Goal: Task Accomplishment & Management: Manage account settings

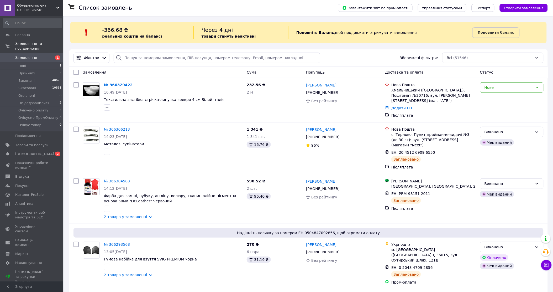
drag, startPoint x: 292, startPoint y: 3, endPoint x: 289, endPoint y: 5, distance: 2.7
click at [292, 3] on div "Список замовлень" at bounding box center [203, 8] width 249 height 16
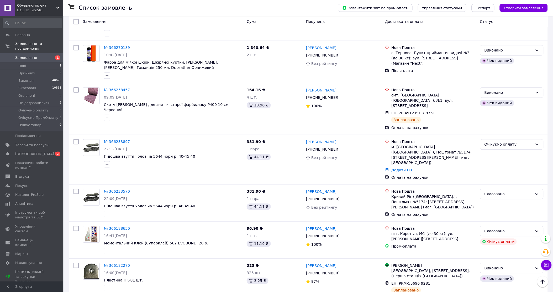
scroll to position [379, 0]
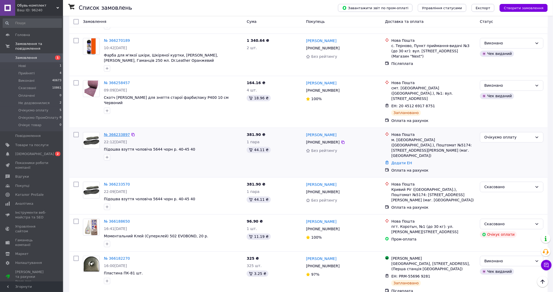
click at [111, 132] on link "№ 366233897" at bounding box center [117, 134] width 26 height 4
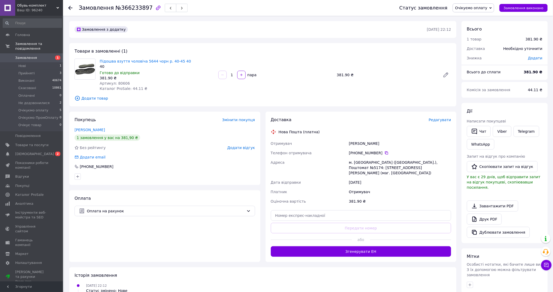
click at [486, 10] on span "Очікуємо оплату" at bounding box center [473, 7] width 41 height 9
click at [487, 16] on li "Прийнято" at bounding box center [475, 18] width 45 height 8
drag, startPoint x: 352, startPoint y: 100, endPoint x: 350, endPoint y: 99, distance: 2.8
click at [348, 98] on span "Додати товар" at bounding box center [263, 98] width 377 height 6
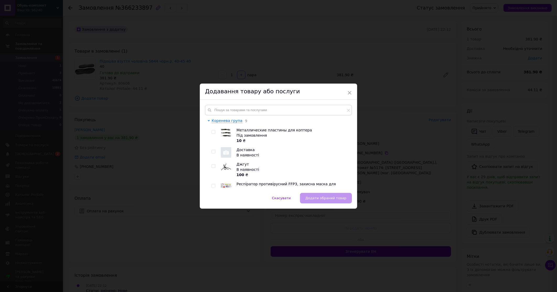
click at [387, 112] on div "× Додавання товару або послуги Коренева група 9 Металлические пластины для копт…" at bounding box center [278, 146] width 557 height 292
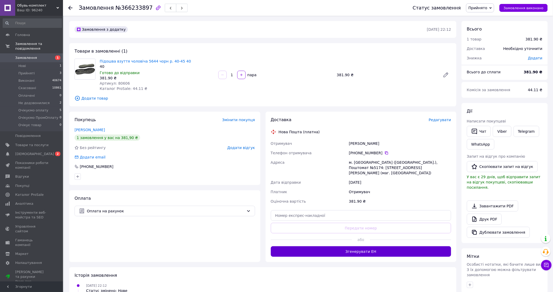
click at [363, 246] on button "Згенерувати ЕН" at bounding box center [361, 251] width 181 height 10
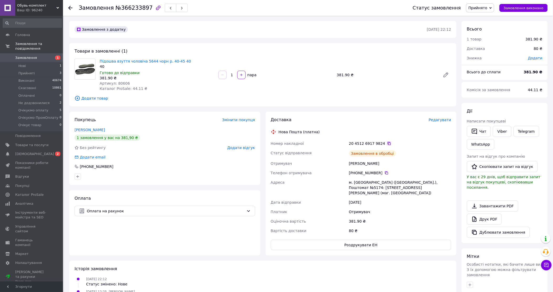
click at [388, 142] on icon at bounding box center [389, 143] width 3 height 3
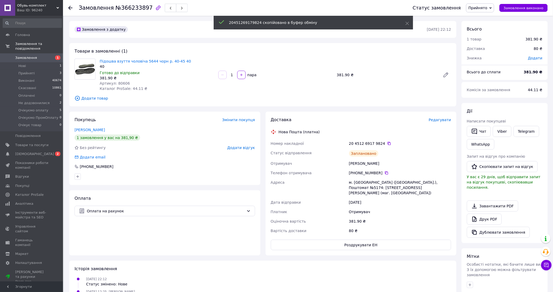
drag, startPoint x: 496, startPoint y: 125, endPoint x: 492, endPoint y: 125, distance: 4.2
click at [496, 126] on link "Viber" at bounding box center [502, 131] width 18 height 11
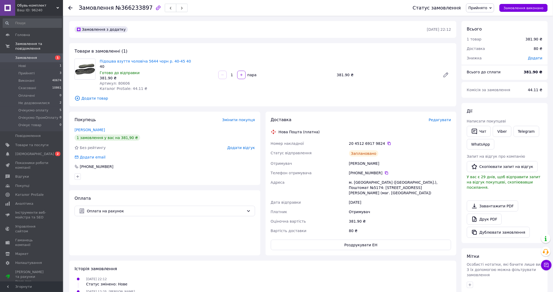
drag, startPoint x: 498, startPoint y: 108, endPoint x: 497, endPoint y: 112, distance: 4.1
click at [498, 108] on div "Дії" at bounding box center [505, 111] width 76 height 6
click at [285, 132] on div "Нова Пошта (платна)" at bounding box center [299, 131] width 44 height 5
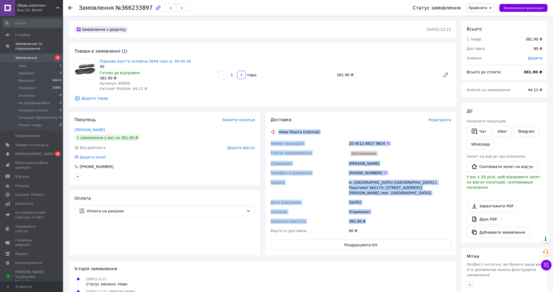
drag, startPoint x: 285, startPoint y: 132, endPoint x: 414, endPoint y: 212, distance: 151.2
click at [414, 212] on div "Доставка Редагувати Нова Пошта (платна) Номер накладної 20 4512 6917 9824   Ста…" at bounding box center [361, 183] width 181 height 133
copy div "Нова Пошта (платна) Номер накладної 20 4512 6917 9824   Статус відправлення Зап…"
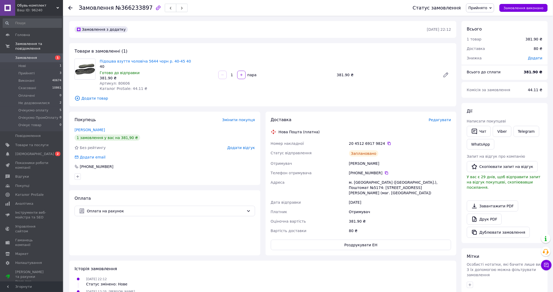
click at [398, 82] on div "Підошва взуття чоловіча 5644 чорн р. 40-45 40 40 Готово до відправки 381.90 ₴ А…" at bounding box center [276, 74] width 356 height 35
click at [482, 11] on span "Прийнято" at bounding box center [480, 7] width 28 height 9
click at [484, 19] on li "Виконано" at bounding box center [488, 18] width 45 height 8
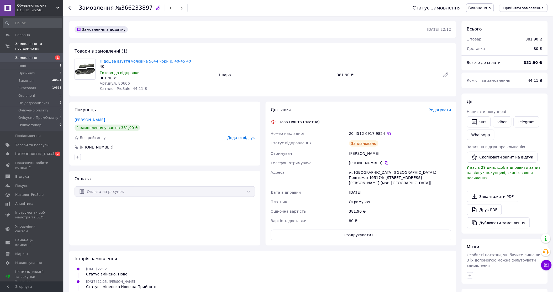
click at [22, 53] on link "Замовлення 1" at bounding box center [32, 57] width 65 height 9
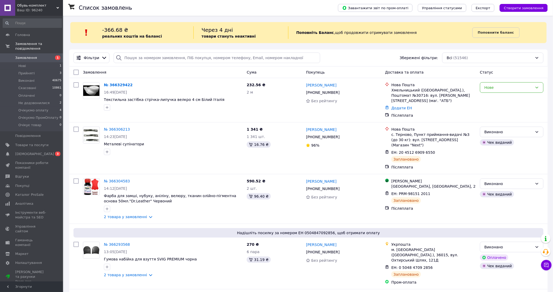
drag, startPoint x: 260, startPoint y: 19, endPoint x: 247, endPoint y: 7, distance: 17.6
drag, startPoint x: 245, startPoint y: 6, endPoint x: 238, endPoint y: 4, distance: 7.5
drag, startPoint x: 236, startPoint y: 4, endPoint x: 230, endPoint y: 2, distance: 6.8
drag, startPoint x: 255, startPoint y: 1, endPoint x: 242, endPoint y: 6, distance: 13.9
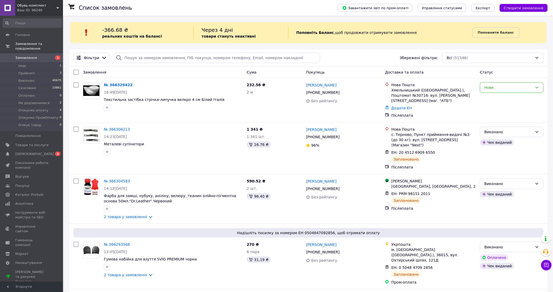
drag, startPoint x: 242, startPoint y: 6, endPoint x: 238, endPoint y: 7, distance: 4.2
drag, startPoint x: 238, startPoint y: 7, endPoint x: 232, endPoint y: 7, distance: 6.3
click at [230, 7] on div "Список замовлень" at bounding box center [203, 8] width 249 height 16
drag, startPoint x: 230, startPoint y: 7, endPoint x: 226, endPoint y: 5, distance: 4.9
drag, startPoint x: 226, startPoint y: 5, endPoint x: 219, endPoint y: 0, distance: 8.2
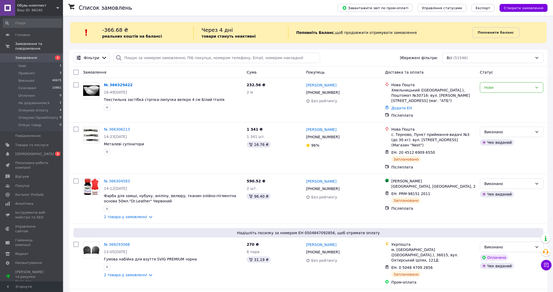
click at [219, 0] on div "Список замовлень" at bounding box center [203, 8] width 249 height 16
drag, startPoint x: 247, startPoint y: 26, endPoint x: 236, endPoint y: 15, distance: 15.2
drag, startPoint x: 236, startPoint y: 15, endPoint x: 230, endPoint y: 12, distance: 6.3
drag, startPoint x: 230, startPoint y: 12, endPoint x: 227, endPoint y: 9, distance: 4.3
click at [227, 9] on div "Список замовлень" at bounding box center [203, 8] width 249 height 16
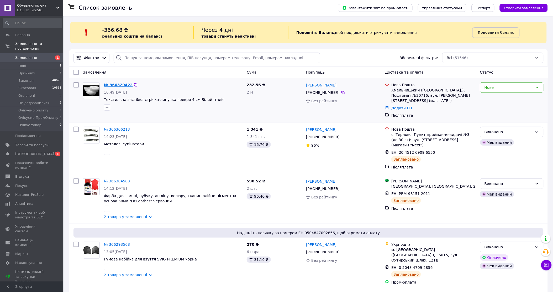
click at [120, 86] on link "№ 366329422" at bounding box center [118, 85] width 29 height 4
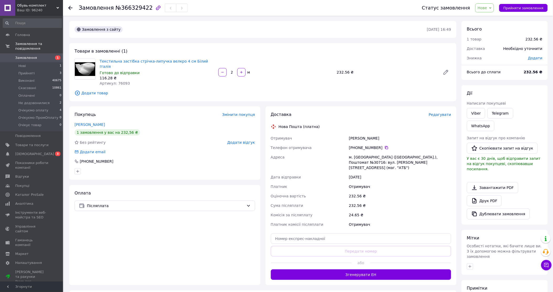
drag, startPoint x: 357, startPoint y: 37, endPoint x: 345, endPoint y: 33, distance: 12.2
drag, startPoint x: 345, startPoint y: 33, endPoint x: 339, endPoint y: 29, distance: 7.8
drag, startPoint x: 339, startPoint y: 29, endPoint x: 336, endPoint y: 28, distance: 2.8
drag, startPoint x: 336, startPoint y: 28, endPoint x: 321, endPoint y: 33, distance: 16.0
drag, startPoint x: 321, startPoint y: 33, endPoint x: 306, endPoint y: 31, distance: 15.6
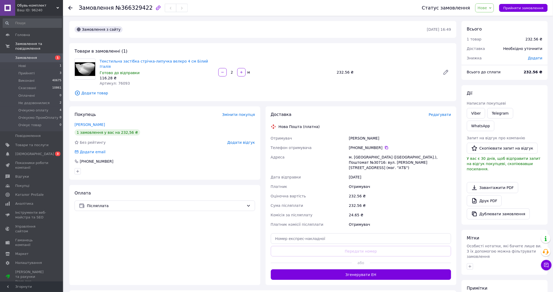
drag, startPoint x: 306, startPoint y: 31, endPoint x: 300, endPoint y: 28, distance: 6.3
drag, startPoint x: 300, startPoint y: 28, endPoint x: 295, endPoint y: 27, distance: 5.8
drag, startPoint x: 291, startPoint y: 25, endPoint x: 284, endPoint y: 25, distance: 6.3
drag, startPoint x: 284, startPoint y: 25, endPoint x: 279, endPoint y: 22, distance: 5.8
click at [280, 22] on div "Замовлення з сайту 12.10.2025 • 16:49" at bounding box center [262, 29] width 387 height 17
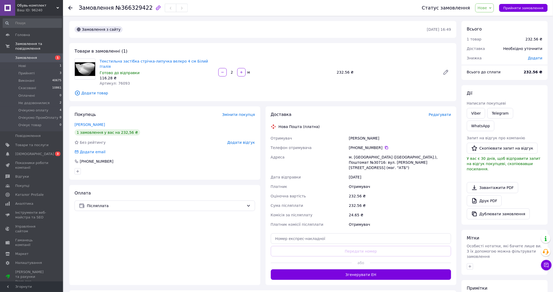
drag, startPoint x: 291, startPoint y: 38, endPoint x: 279, endPoint y: 40, distance: 12.8
click at [277, 40] on div "Замовлення з сайту 12.10.2025 • 16:49 Товари в замовленні (1) Текстильна застіб…" at bounding box center [263, 185] width 392 height 328
click at [473, 114] on link "Viber" at bounding box center [476, 113] width 18 height 10
click at [224, 30] on div "Замовлення з сайту" at bounding box center [250, 29] width 354 height 8
click at [468, 114] on link "Viber" at bounding box center [476, 113] width 18 height 10
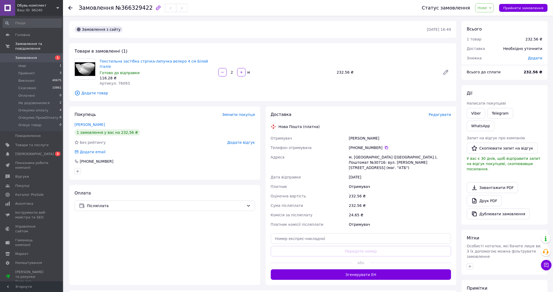
drag, startPoint x: 463, startPoint y: 160, endPoint x: 451, endPoint y: 164, distance: 12.4
click at [463, 160] on div "[PERSON_NAME] покупцеві Viber Telegram WhatsApp Запит на відгук про компанію   …" at bounding box center [505, 154] width 86 height 139
click at [438, 112] on span "Редагувати" at bounding box center [440, 114] width 22 height 4
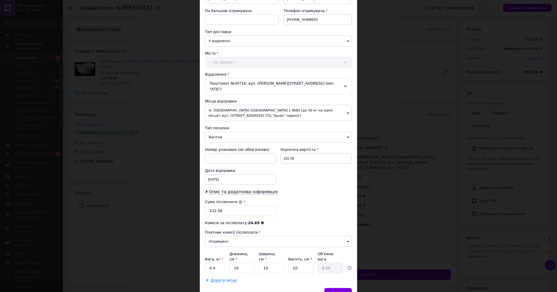
scroll to position [115, 0]
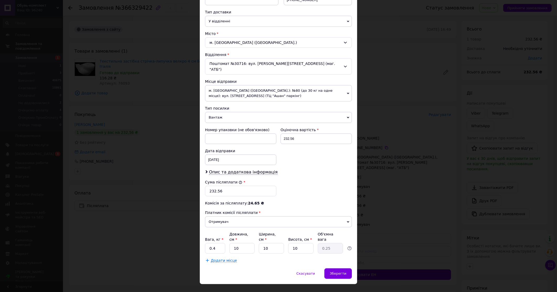
click at [369, 145] on div "× Редагування доставки Спосіб доставки Нова Пошта (платна) Платник Отримувач Ві…" at bounding box center [278, 146] width 557 height 292
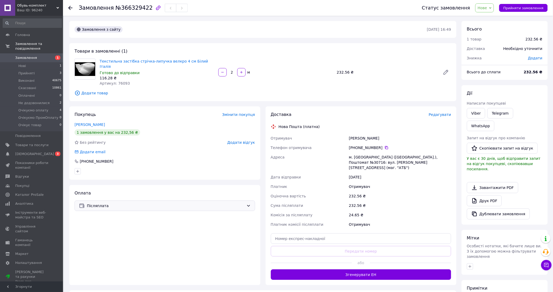
click at [190, 203] on div "Післяплата" at bounding box center [165, 205] width 181 height 10
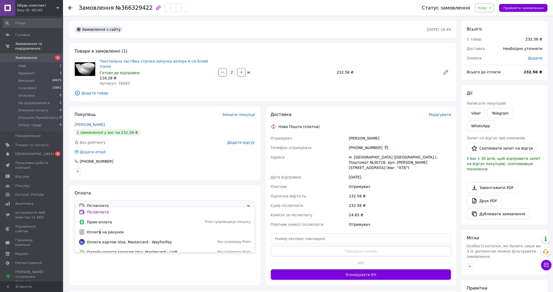
click at [98, 233] on span "Оплата на рахунок" at bounding box center [169, 231] width 164 height 5
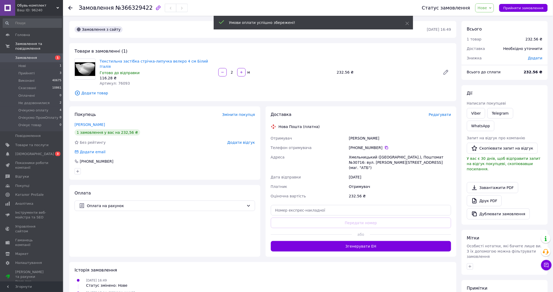
click at [440, 112] on span "Редагувати" at bounding box center [440, 114] width 22 height 4
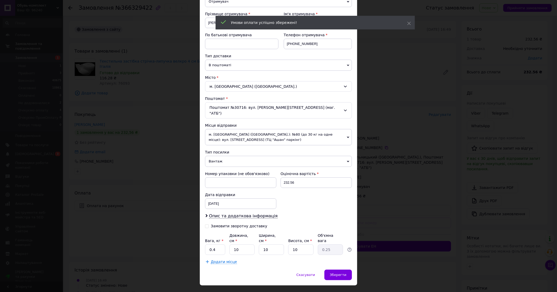
scroll to position [72, 0]
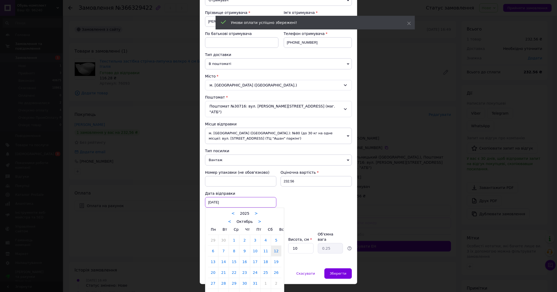
click at [218, 201] on div "12.10.2025 < 2025 > < Октябрь > Пн Вт Ср Чт Пт Сб Вс 29 30 1 2 3 4 5 6 7 8 9 10…" at bounding box center [240, 202] width 71 height 10
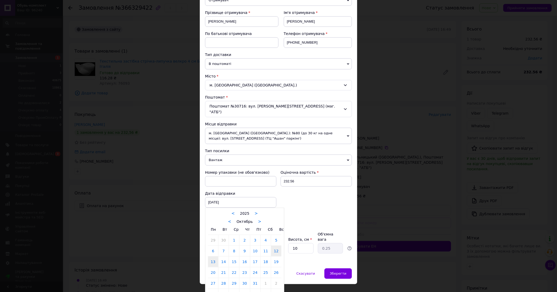
click at [215, 256] on link "13" at bounding box center [213, 261] width 10 height 10
type input "[DATE]"
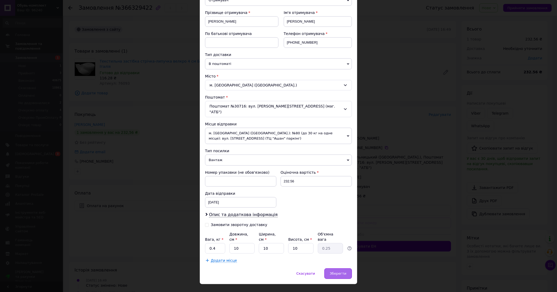
click at [346, 271] on span "Зберегти" at bounding box center [338, 273] width 17 height 4
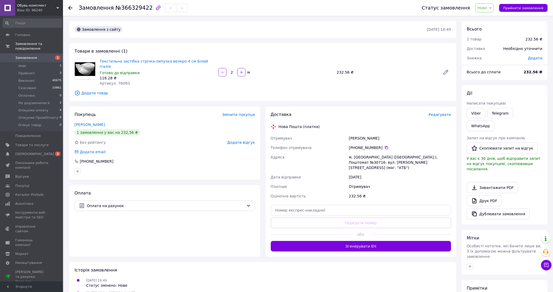
click at [507, 98] on div "[PERSON_NAME] покупцеві Viber Telegram WhatsApp Запит на відгук про компанію   …" at bounding box center [505, 154] width 76 height 129
click at [487, 7] on span "Нове" at bounding box center [482, 8] width 9 height 4
click at [502, 55] on li "Очікуємо оплату" at bounding box center [498, 58] width 45 height 8
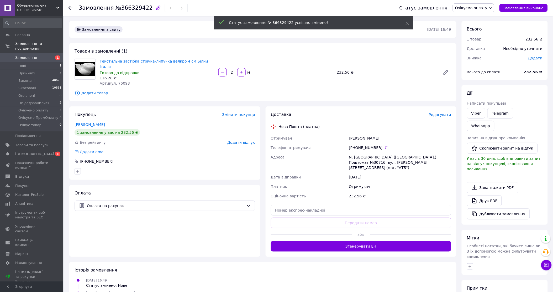
click at [41, 55] on span "Замовлення" at bounding box center [31, 57] width 33 height 5
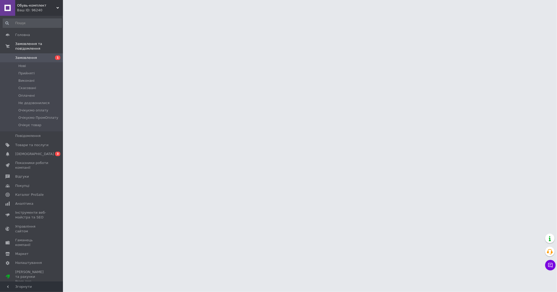
click at [84, 5] on div at bounding box center [278, 6] width 557 height 13
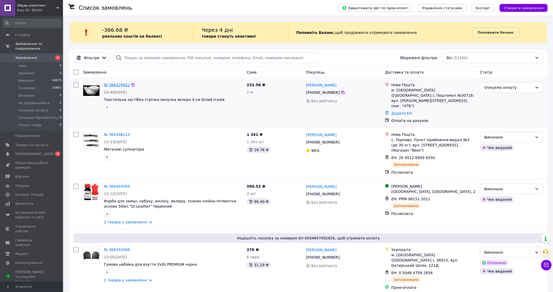
click at [121, 84] on link "№ 366329422" at bounding box center [117, 85] width 26 height 4
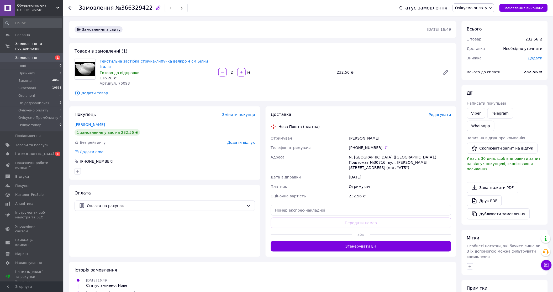
click at [481, 12] on span "Очікуємо оплату" at bounding box center [473, 7] width 41 height 9
click at [482, 19] on li "Прийнято" at bounding box center [475, 18] width 45 height 8
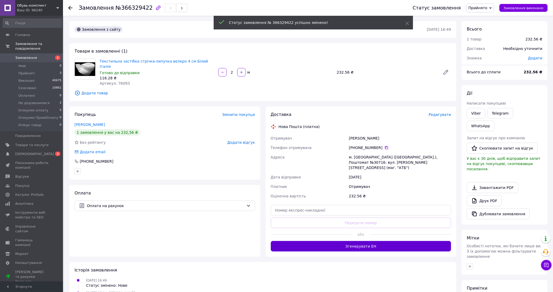
click at [366, 241] on button "Згенерувати ЕН" at bounding box center [361, 246] width 181 height 10
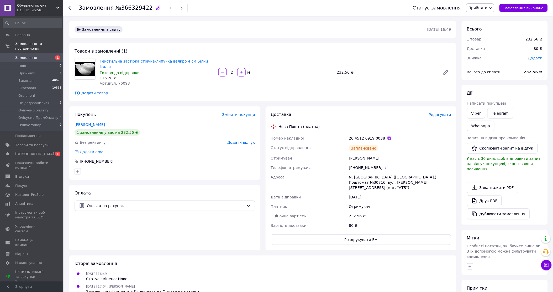
click at [387, 136] on icon at bounding box center [389, 138] width 4 height 4
click at [540, 98] on div "[PERSON_NAME] покупцеві Viber Telegram WhatsApp Запит на відгук про компанію   …" at bounding box center [505, 154] width 76 height 129
click at [285, 124] on div "Нова Пошта (платна)" at bounding box center [299, 126] width 44 height 5
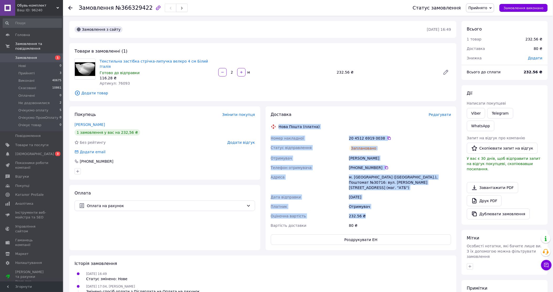
drag, startPoint x: 285, startPoint y: 121, endPoint x: 412, endPoint y: 206, distance: 152.5
click at [412, 206] on div "Доставка Редагувати Нова Пошта (платна) Номер накладної 20 4512 6919 0038   Ста…" at bounding box center [361, 178] width 181 height 133
copy div "Нова Пошта (платна) Номер накладної 20 4512 6919 0038   Статус відправлення Зап…"
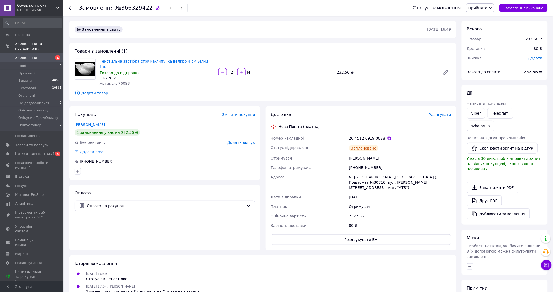
click at [397, 83] on div "Товари в замовленні (1) Текстильна застібка стрічка-липучка велкро 4 см Білий […" at bounding box center [262, 72] width 387 height 58
click at [478, 6] on span "Прийнято" at bounding box center [477, 8] width 19 height 4
click at [482, 17] on li "Виконано" at bounding box center [488, 18] width 45 height 8
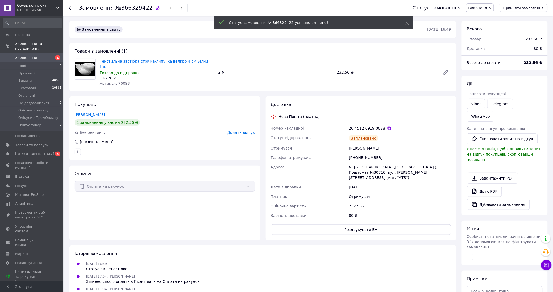
click at [35, 55] on span "Замовлення" at bounding box center [31, 57] width 33 height 5
